Goal: Task Accomplishment & Management: Use online tool/utility

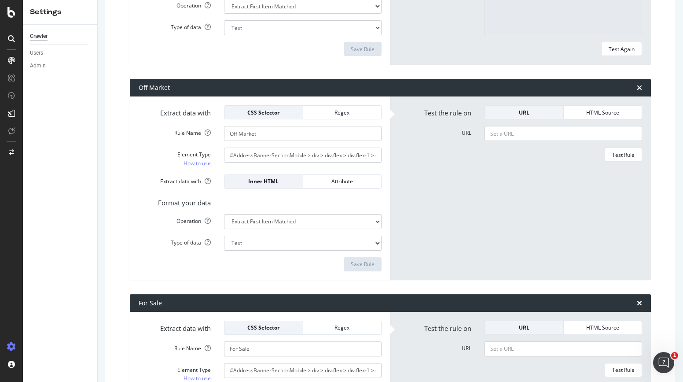
scroll to position [1570, 0]
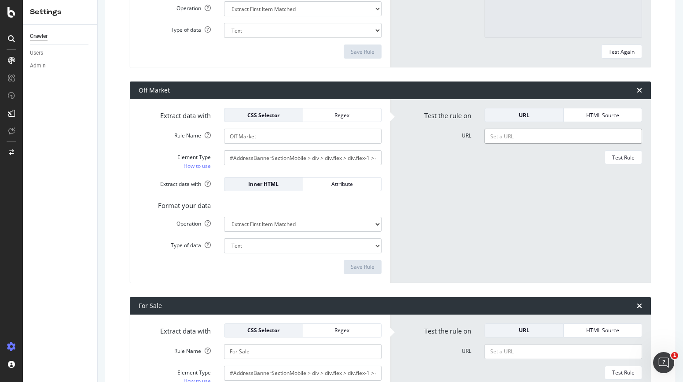
click at [514, 137] on input "URL" at bounding box center [564, 136] width 158 height 15
paste input "https://www.redfin.com/TN/Nashville/2801-Natchez-Trce-37212/home/108084978"
click at [617, 156] on div "Test Rule" at bounding box center [624, 157] width 22 height 7
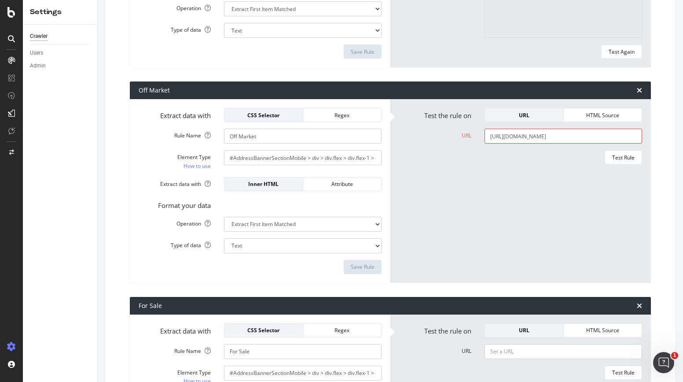
click at [632, 138] on input "https://www.redfin.com/TN/Nashville/2801-Natchez-Trce-37212/home/108084978" at bounding box center [564, 136] width 158 height 15
click at [626, 139] on input "https://www.redfin.com/TN/Nashville/2801-Natchez-Trce-37212/home/108084978" at bounding box center [564, 136] width 158 height 15
click at [603, 140] on input "https://www.redfin.com/TN/Nashville/2801-Natchez-Trce-37212/home/108084978" at bounding box center [564, 136] width 158 height 15
click at [506, 136] on input "https://www.redfin.com/TN/Nashville/2801-Natchez-Trce-37212/home/108084978" at bounding box center [564, 136] width 158 height 15
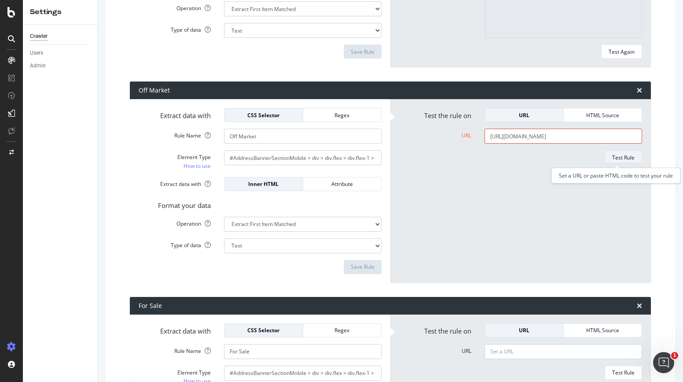
type input "https://www.redfin.com/TN/Nashville/2801-Natchez-Trce-37212/home/108084978"
click at [624, 155] on div "Test Rule" at bounding box center [624, 157] width 22 height 7
click at [273, 136] on input "Off Market" at bounding box center [303, 136] width 158 height 15
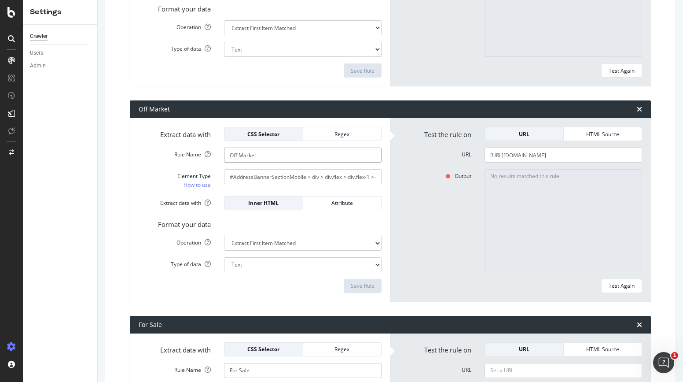
scroll to position [1498, 0]
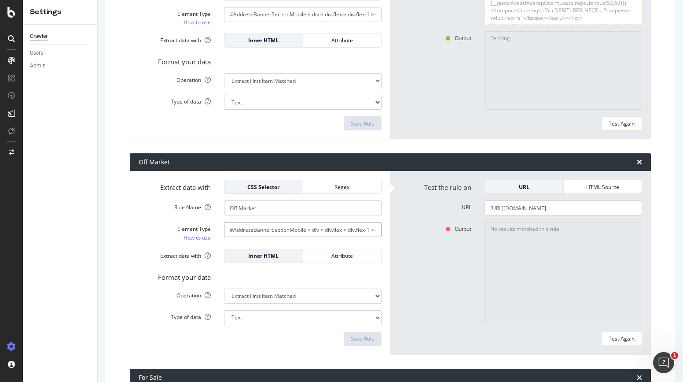
click at [272, 228] on input "#AddressBannerSectionMobile > div > div.flex > div.flex-1 > div.ListingStatusBa…" at bounding box center [303, 229] width 158 height 15
click at [583, 188] on div "HTML Source" at bounding box center [603, 186] width 64 height 7
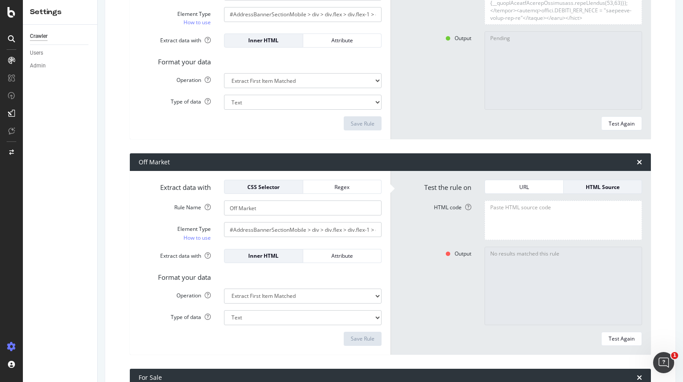
click at [512, 211] on textarea "HTML code" at bounding box center [564, 219] width 158 height 39
paste textarea "<!DOCTYPE html><html lang="en"><head> <script src="https://cdn.cookielaw.org/sc…"
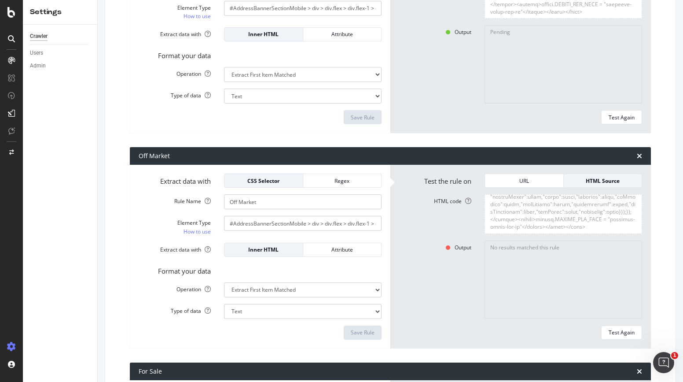
scroll to position [1508, 0]
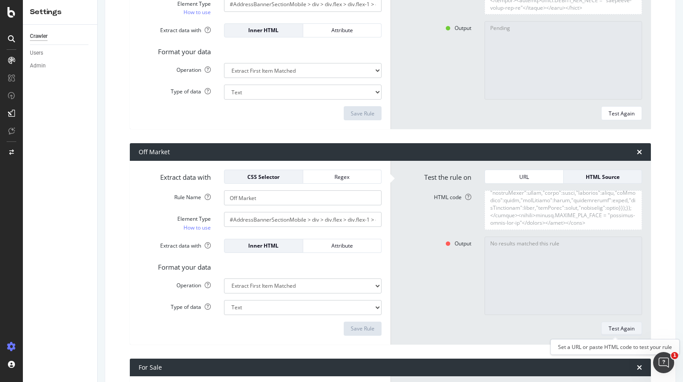
type textarea "<!DOCTYPE html><html lang="en"><head> <script src="https://cdn.cookielaw.org/sc…"
click at [619, 328] on div "Test Again" at bounding box center [622, 328] width 26 height 7
type textarea "Off Market"
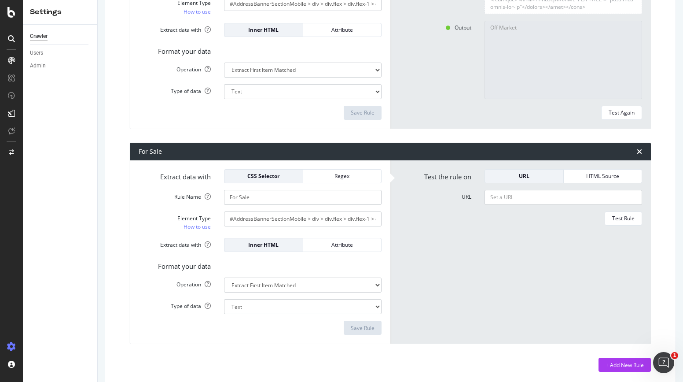
scroll to position [1741, 0]
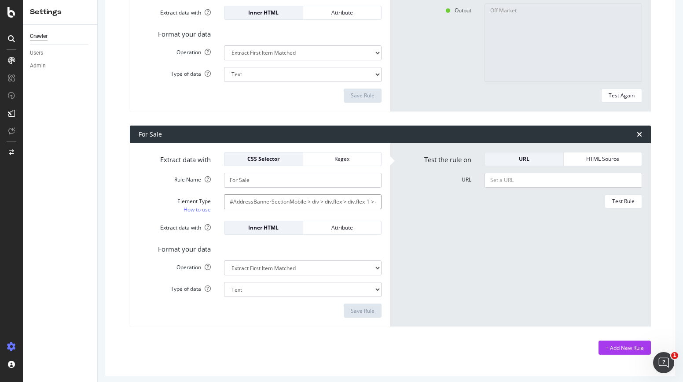
click at [312, 200] on input "#AddressBannerSectionMobile > div > div.flex > div.flex-1 > div.ListingStatusBa…" at bounding box center [303, 201] width 158 height 15
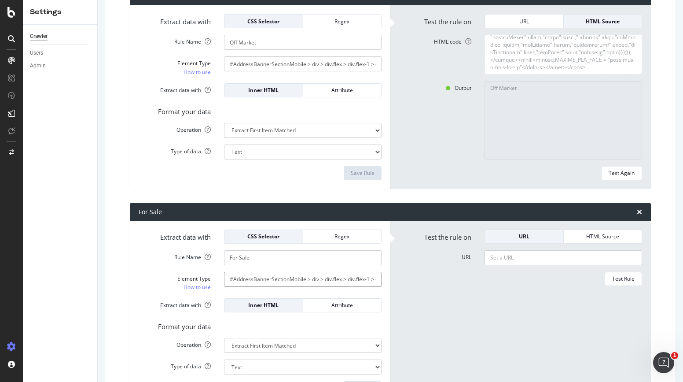
scroll to position [1663, 0]
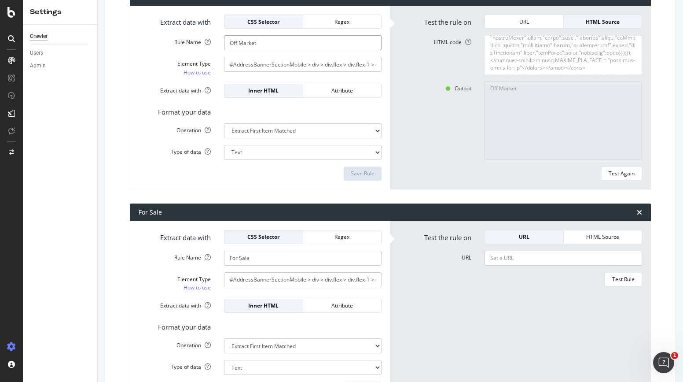
click at [283, 45] on input "Off Market" at bounding box center [303, 42] width 158 height 15
type input "Off Market - Mobile"
click at [358, 174] on div "Save Rule" at bounding box center [363, 173] width 24 height 7
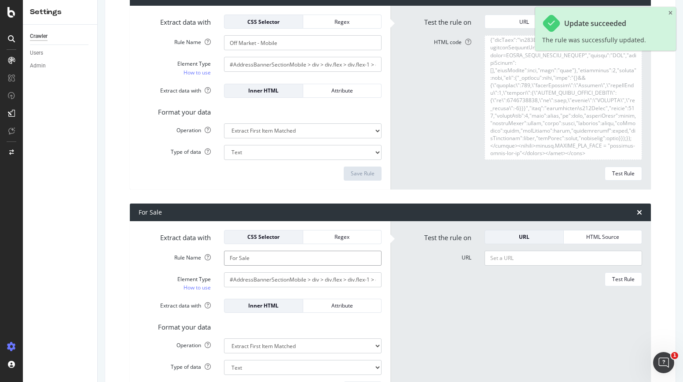
click at [277, 256] on input "For Sale" at bounding box center [303, 258] width 158 height 15
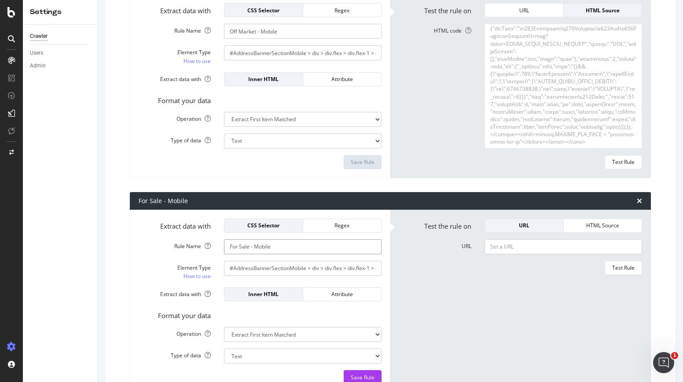
scroll to position [1714, 0]
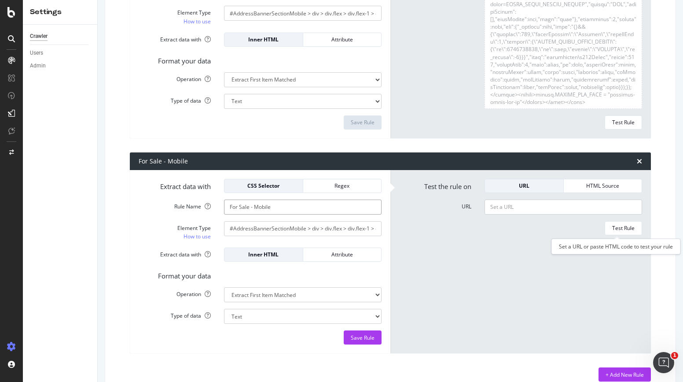
type input "For Sale - Mobile"
click at [258, 228] on input "#AddressBannerSectionMobile > div > div.flex > div.flex-1 > div.ListingStatusBa…" at bounding box center [303, 228] width 158 height 15
paste input "https://www.redfin.com/MA/Chicopee/75-Madison-St-01020/home/16143198"
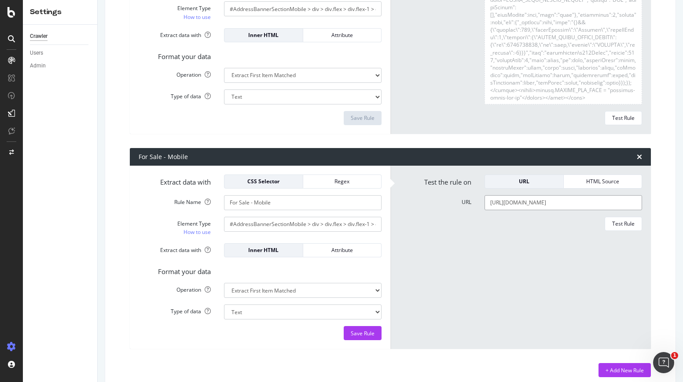
scroll to position [1734, 0]
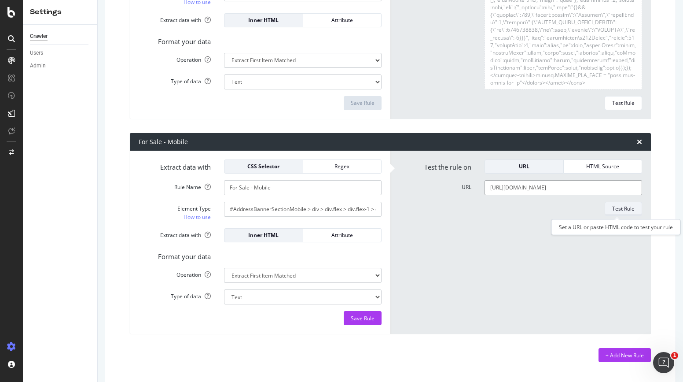
type input "https://www.redfin.com/MA/Chicopee/75-Madison-St-01020/home/16143198"
click at [620, 210] on div "Test Rule" at bounding box center [624, 208] width 22 height 7
click at [601, 165] on div "HTML Source" at bounding box center [603, 165] width 64 height 7
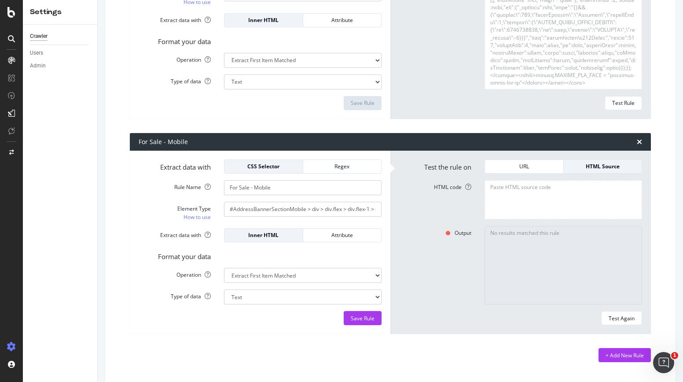
click at [542, 194] on textarea "HTML code" at bounding box center [564, 199] width 158 height 39
paste textarea "<!DOCTYPE html><html lang="en"><head> <script src="https://cdn.cookielaw.org/sc…"
type textarea "<!DOCTYPE html><html lang="en"><head> <script src="https://cdn.cookielaw.org/sc…"
click at [620, 317] on div "Test Again" at bounding box center [622, 317] width 26 height 7
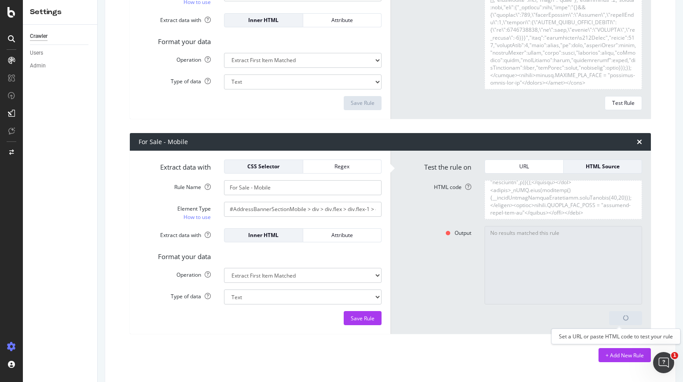
type textarea "For sale"
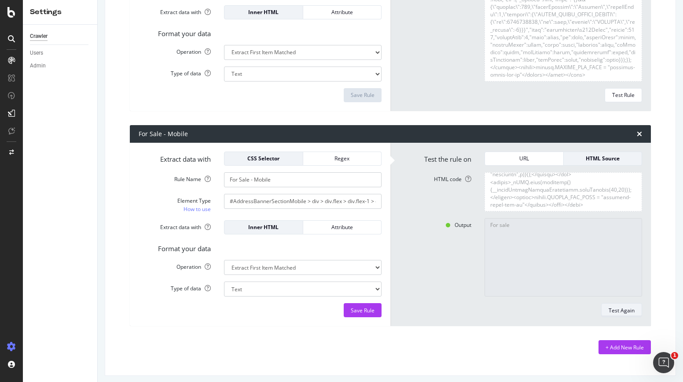
scroll to position [1744, 0]
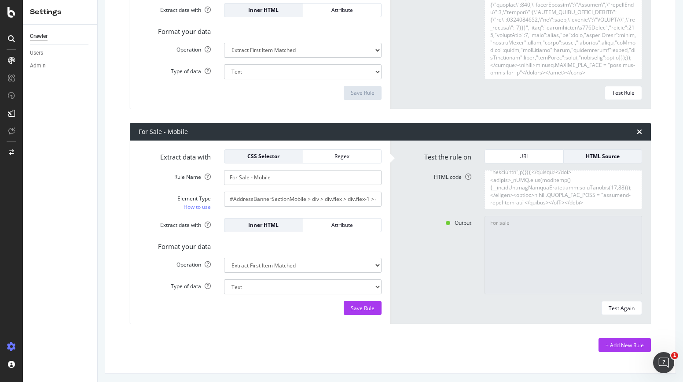
scroll to position [1746, 0]
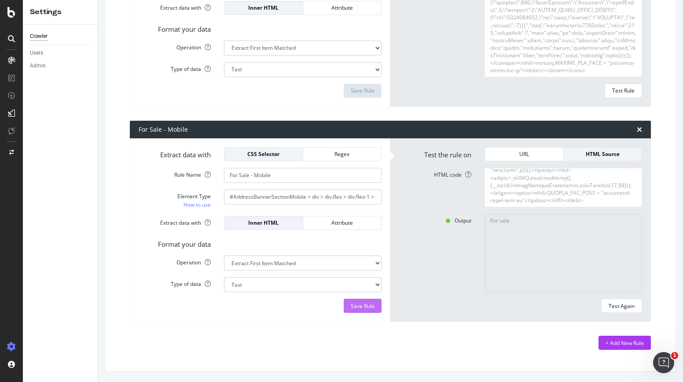
click at [359, 305] on div "Save Rule" at bounding box center [363, 305] width 24 height 7
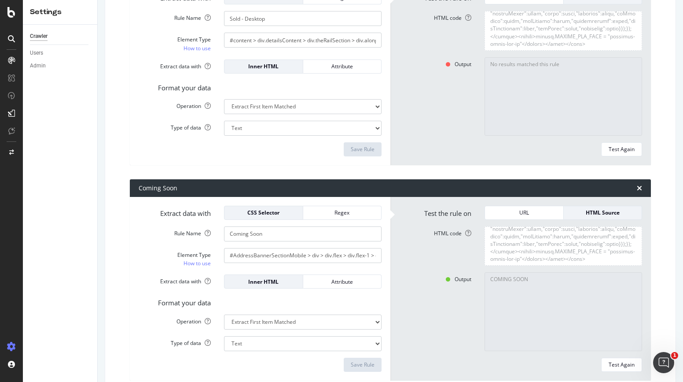
scroll to position [247, 0]
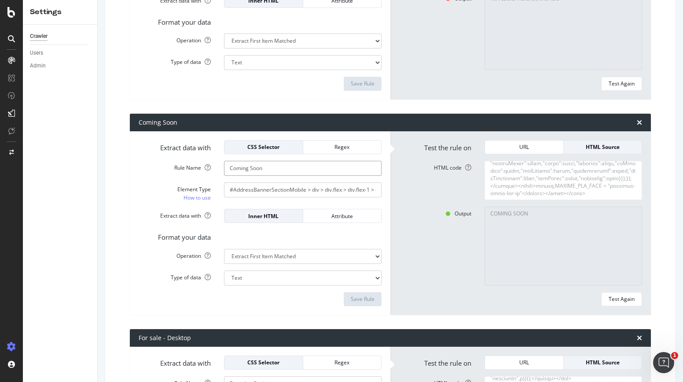
click at [300, 170] on input "Coming Soon" at bounding box center [303, 168] width 158 height 15
type input "Coming Soon - Mobile"
click at [351, 295] on div "Save Rule" at bounding box center [363, 298] width 24 height 7
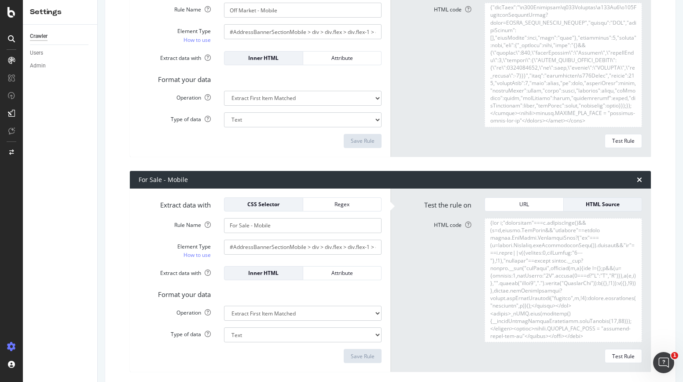
scroll to position [1746, 0]
